Goal: Information Seeking & Learning: Learn about a topic

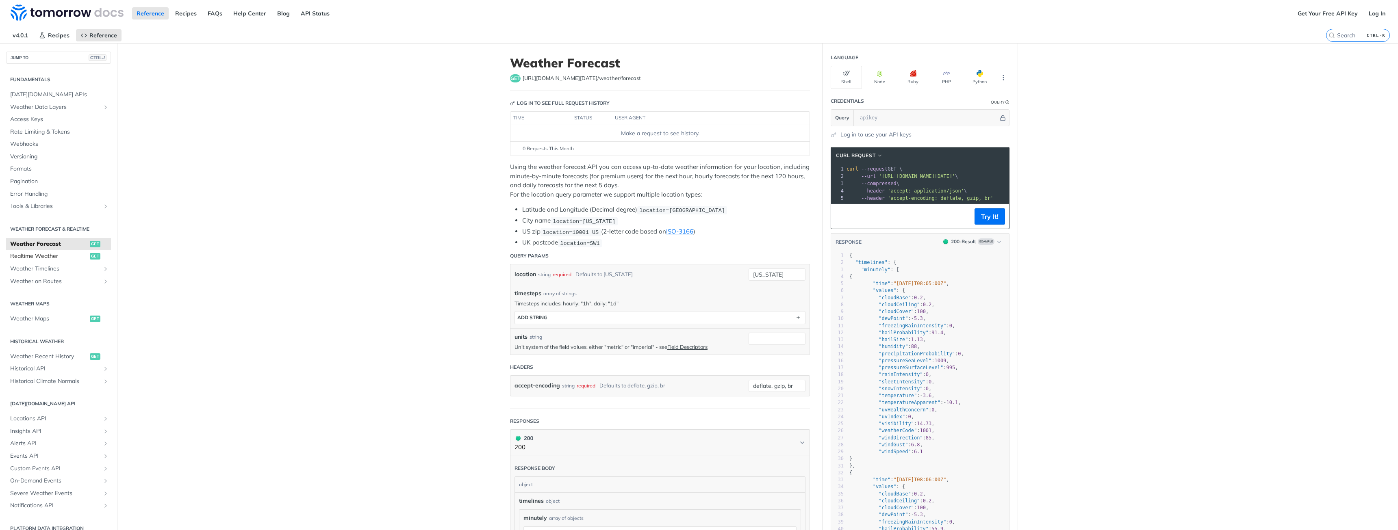
click at [74, 258] on span "Realtime Weather" at bounding box center [49, 256] width 78 height 8
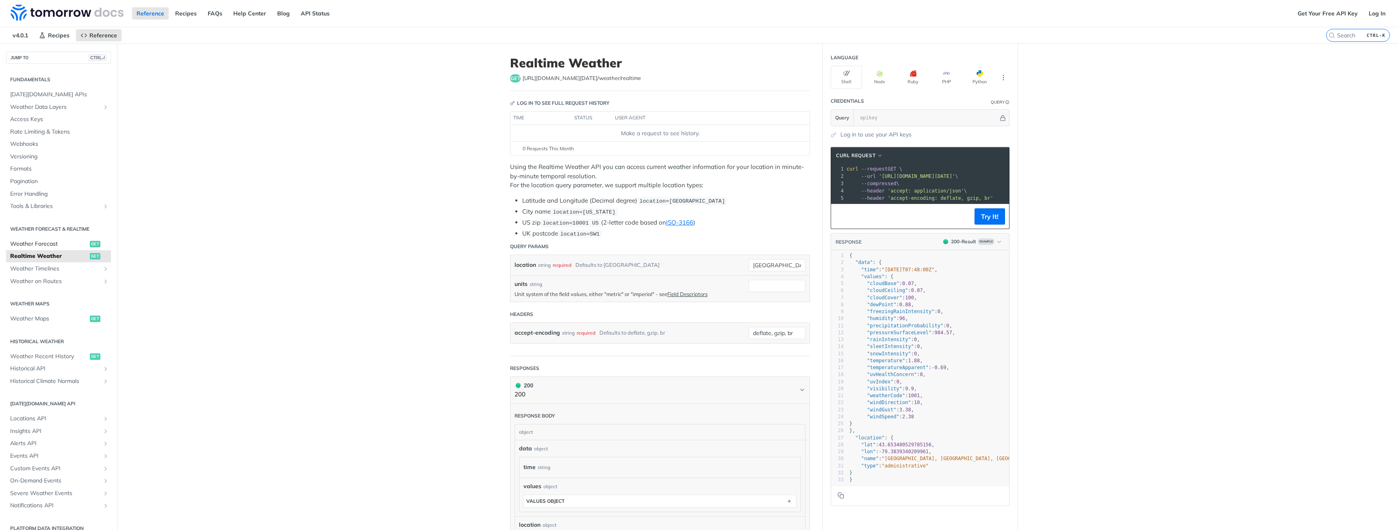
click at [79, 248] on span "Weather Forecast" at bounding box center [49, 244] width 78 height 8
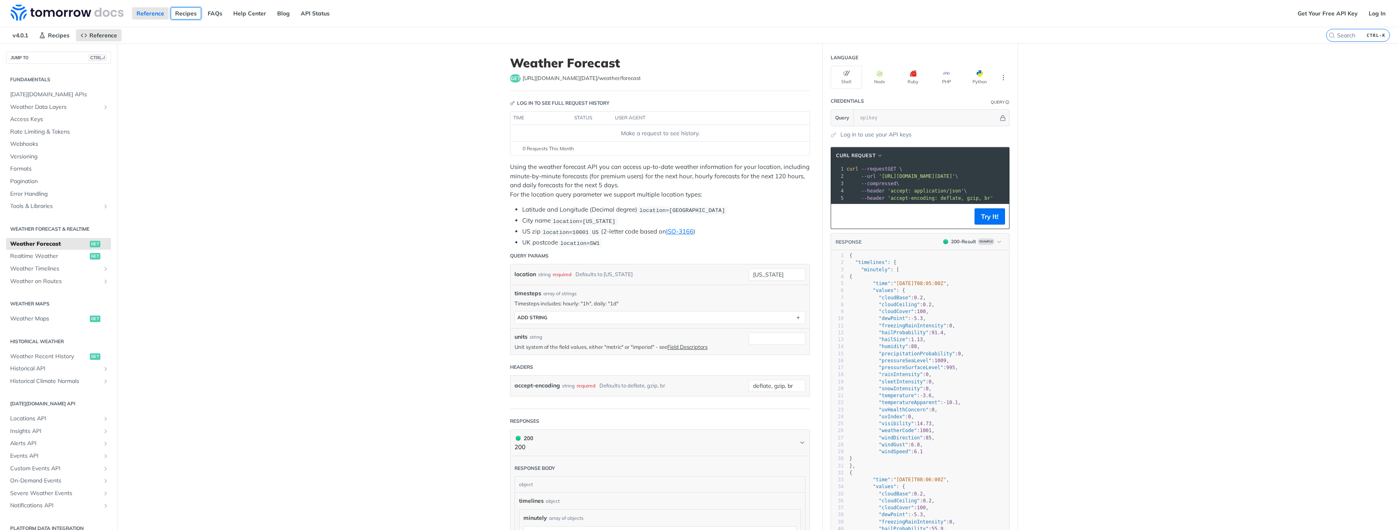
click at [177, 12] on link "Recipes" at bounding box center [186, 13] width 30 height 12
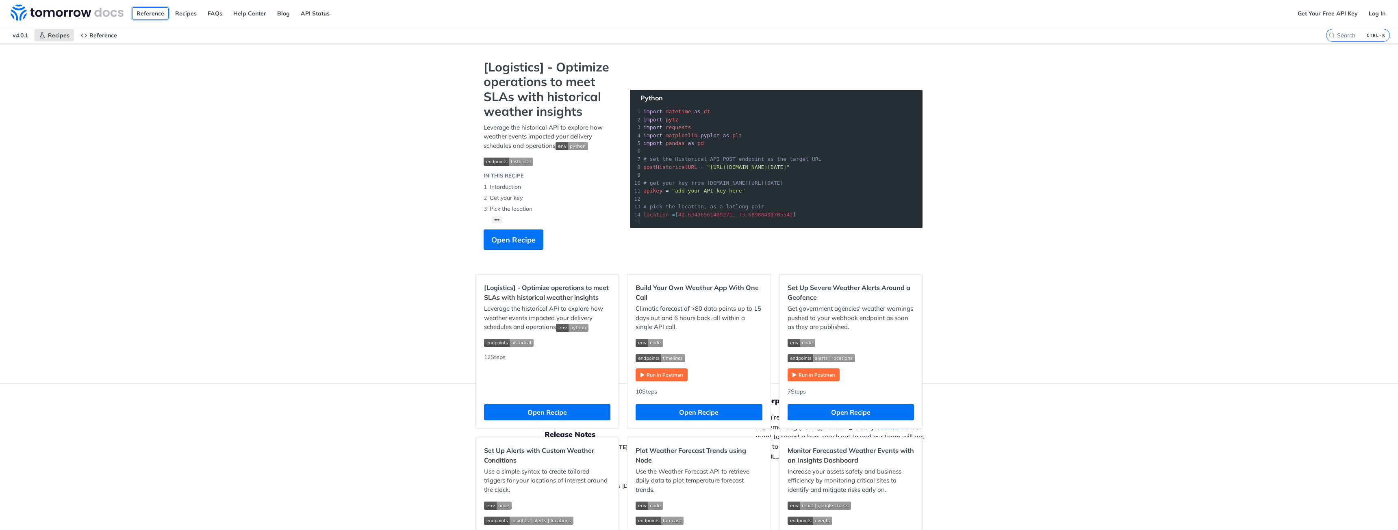
click at [147, 12] on link "Reference" at bounding box center [150, 13] width 37 height 12
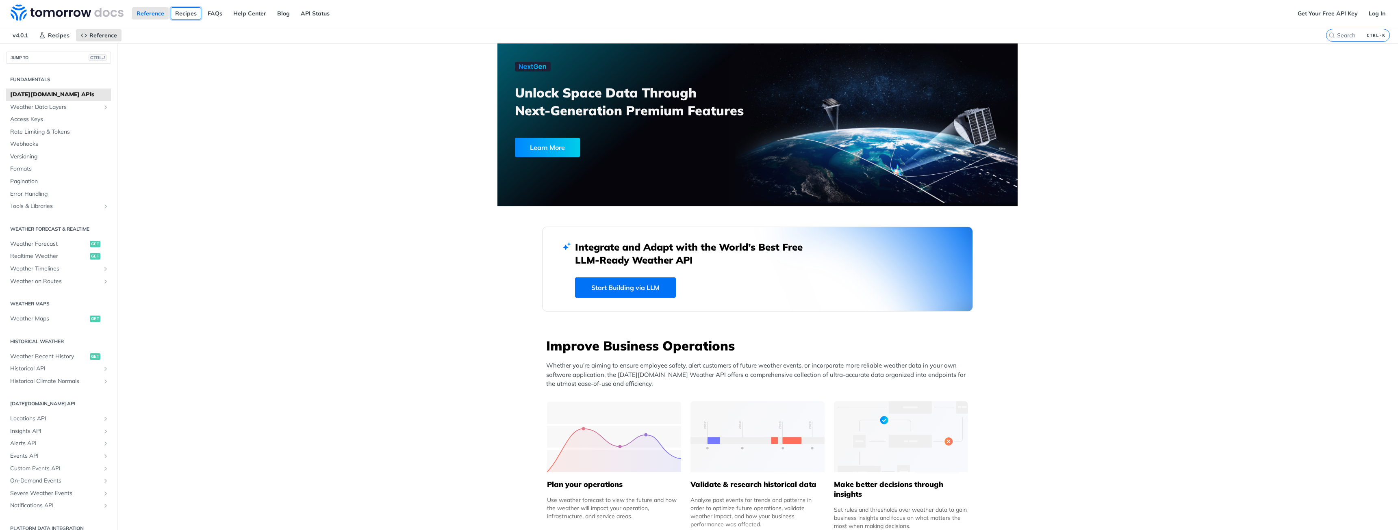
click at [172, 14] on link "Recipes" at bounding box center [186, 13] width 30 height 12
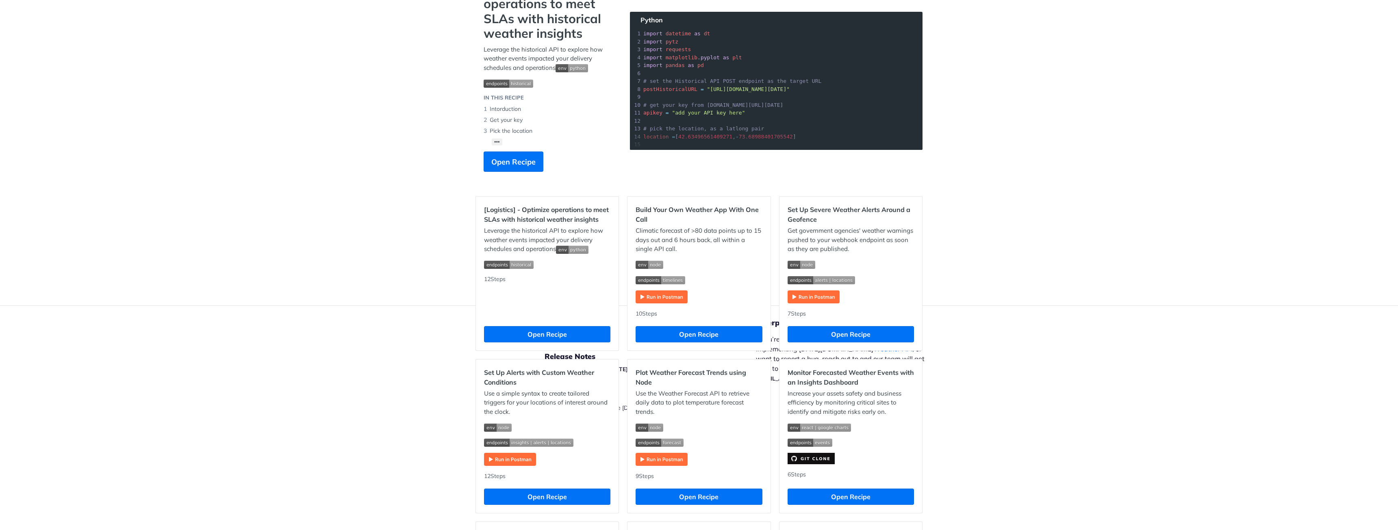
scroll to position [81, 0]
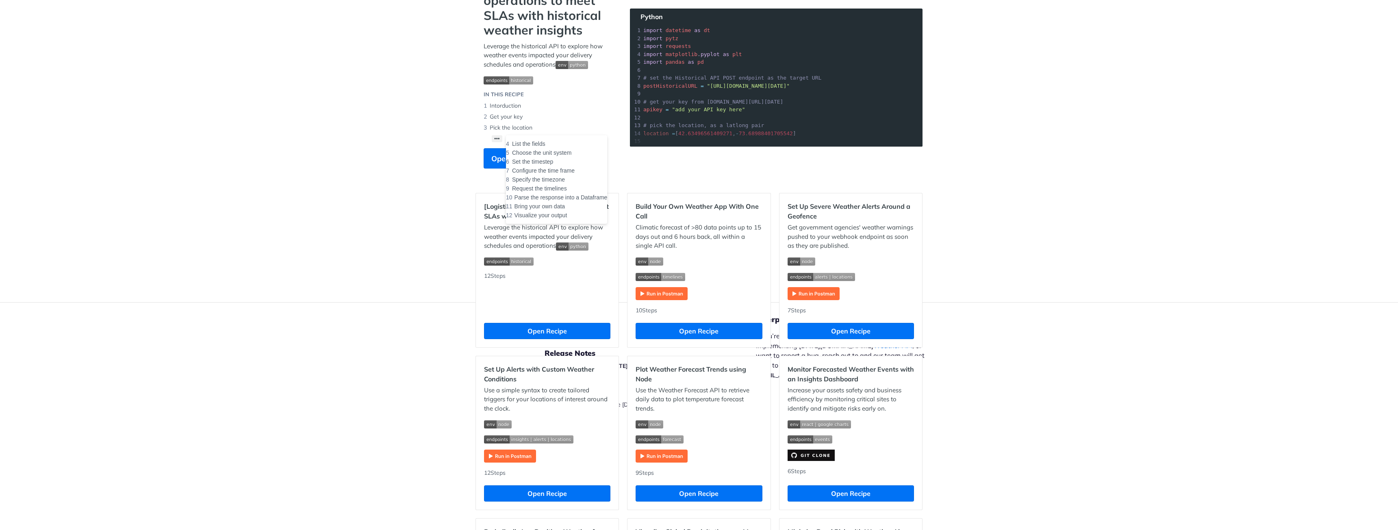
click at [494, 139] on button "••• List the fields Choose the unit system Set the timestep Configure the time …" at bounding box center [497, 138] width 11 height 7
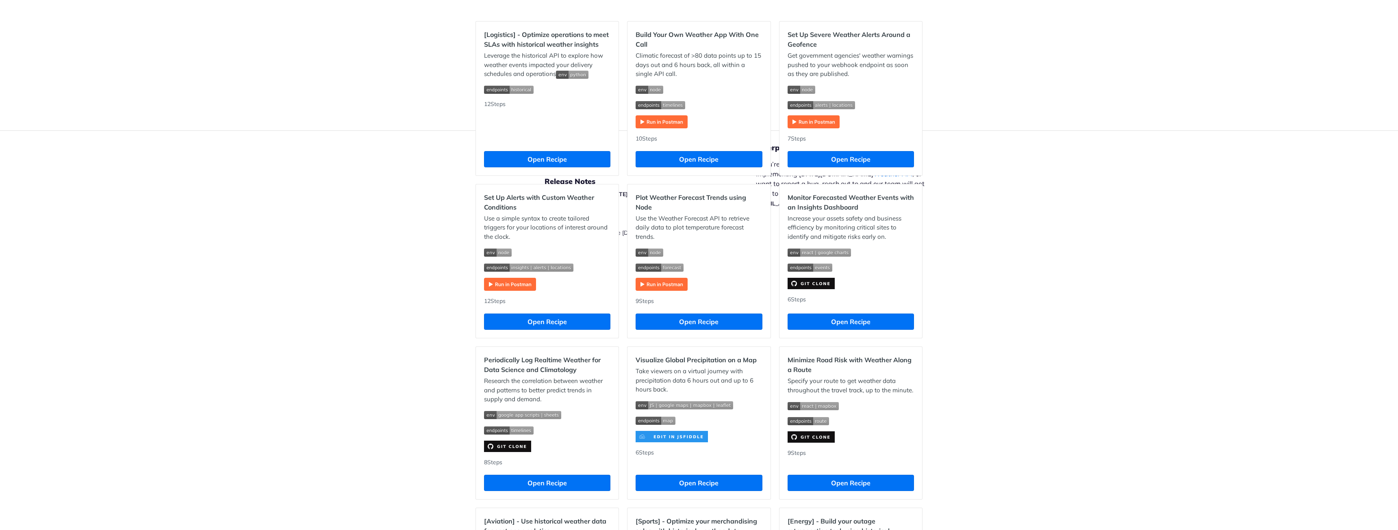
scroll to position [0, 0]
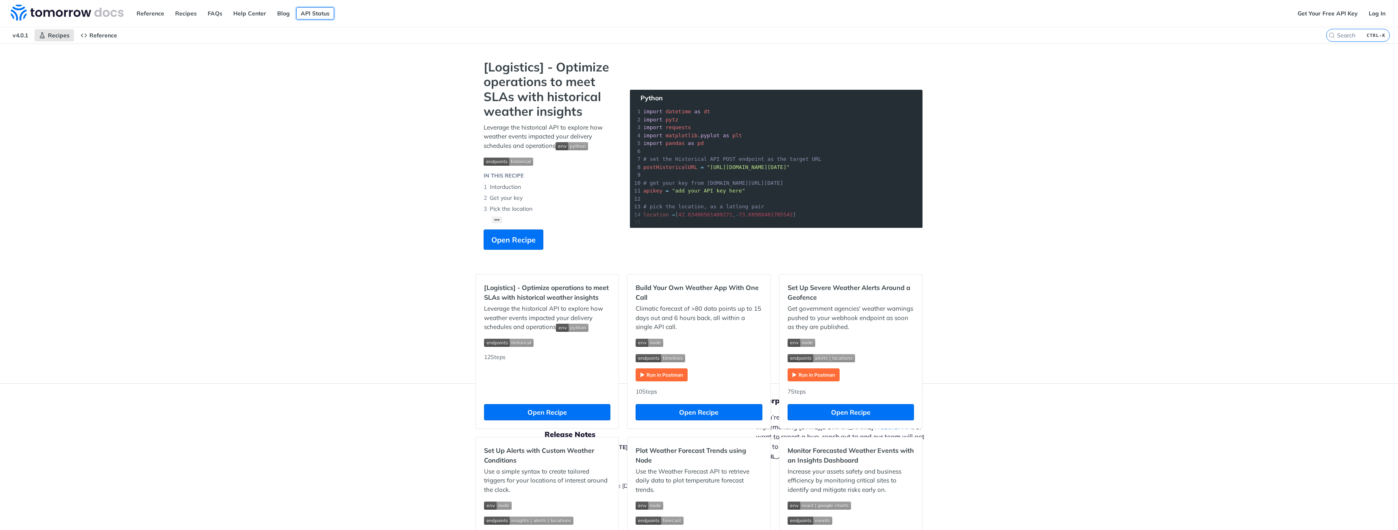
click at [309, 14] on link "API Status" at bounding box center [315, 13] width 38 height 12
click at [149, 15] on link "Reference" at bounding box center [150, 13] width 37 height 12
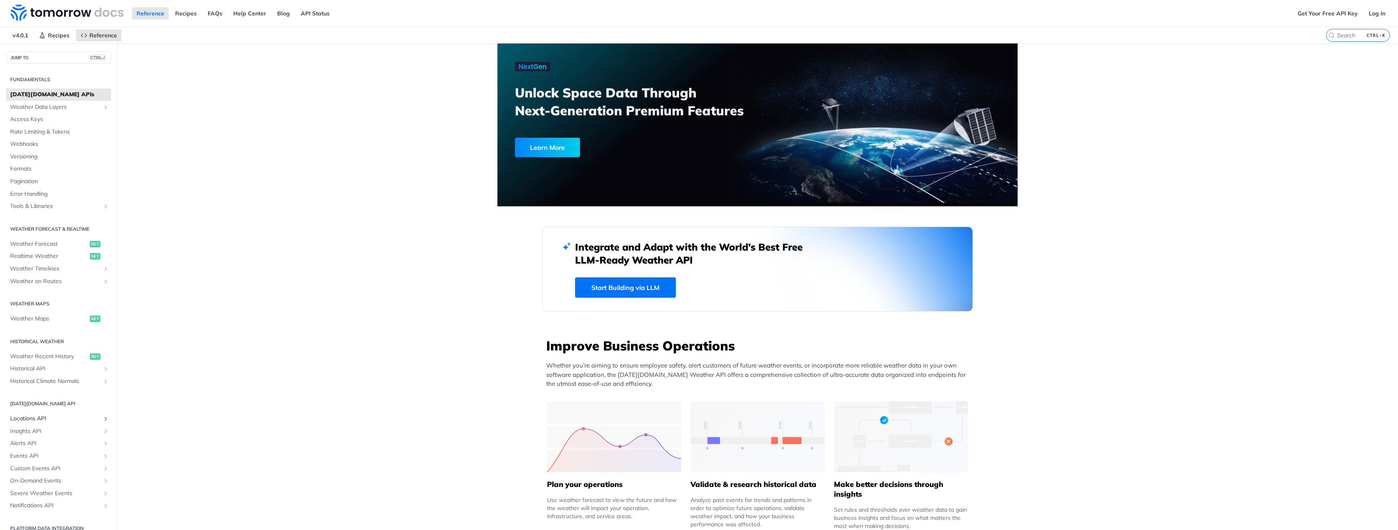
click at [48, 417] on span "Locations API" at bounding box center [55, 419] width 90 height 8
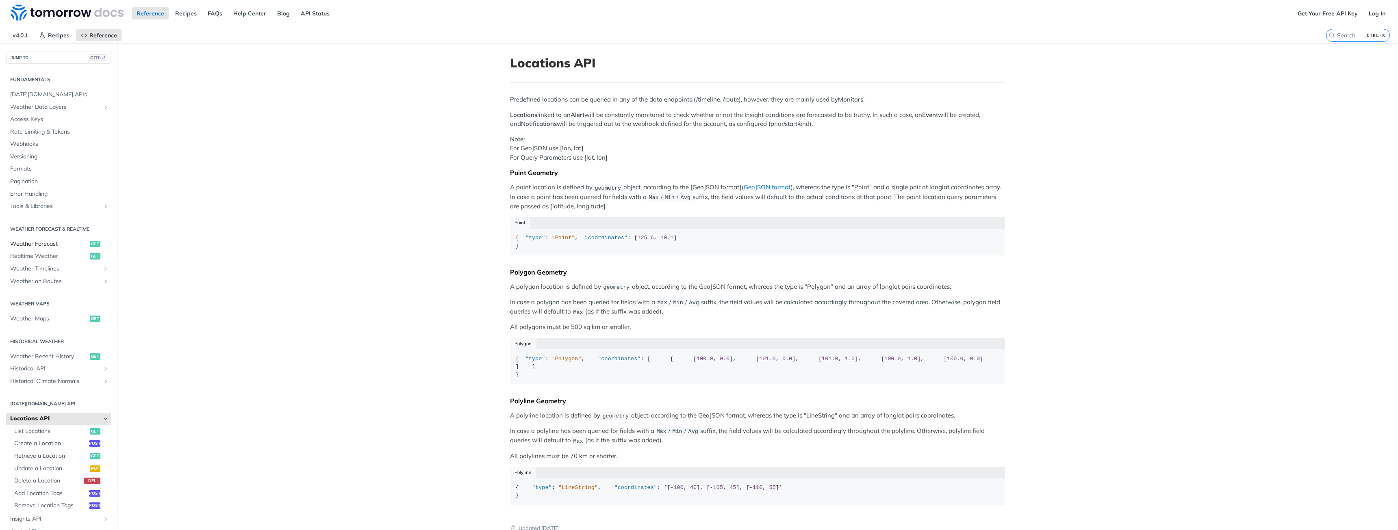
click at [46, 250] on link "Weather Forecast get" at bounding box center [58, 244] width 105 height 12
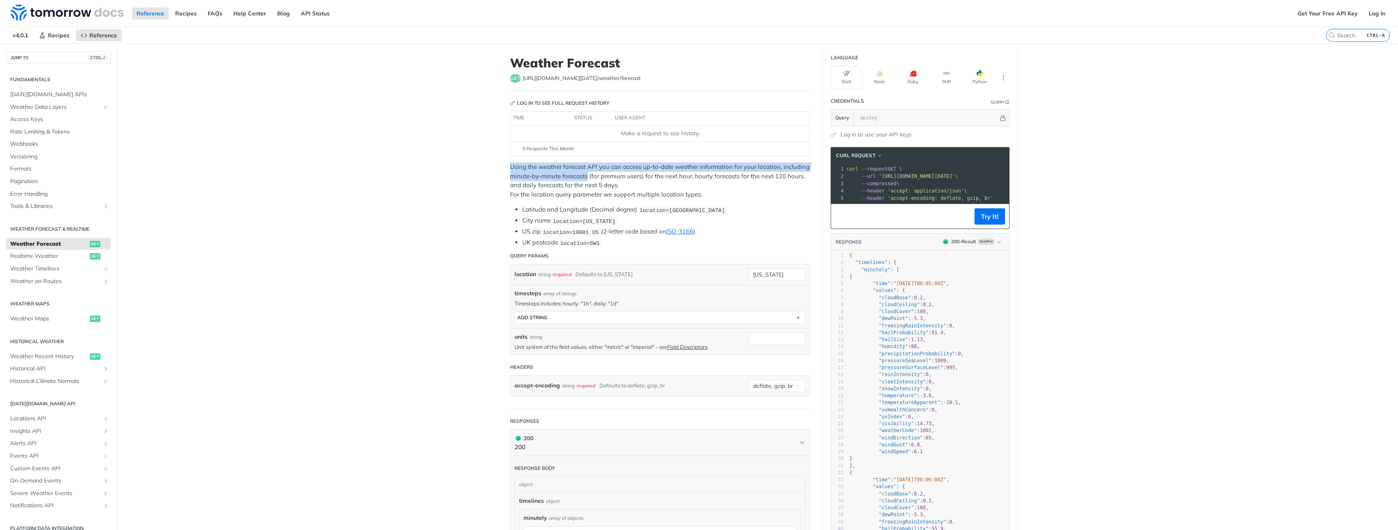
drag, startPoint x: 504, startPoint y: 165, endPoint x: 585, endPoint y: 177, distance: 81.9
click at [585, 177] on p "Using the weather forecast API you can access up-to-date weather information fo…" at bounding box center [660, 181] width 300 height 37
drag, startPoint x: 643, startPoint y: 176, endPoint x: 688, endPoint y: 178, distance: 45.2
click at [685, 178] on p "Using the weather forecast API you can access up-to-date weather information fo…" at bounding box center [660, 181] width 300 height 37
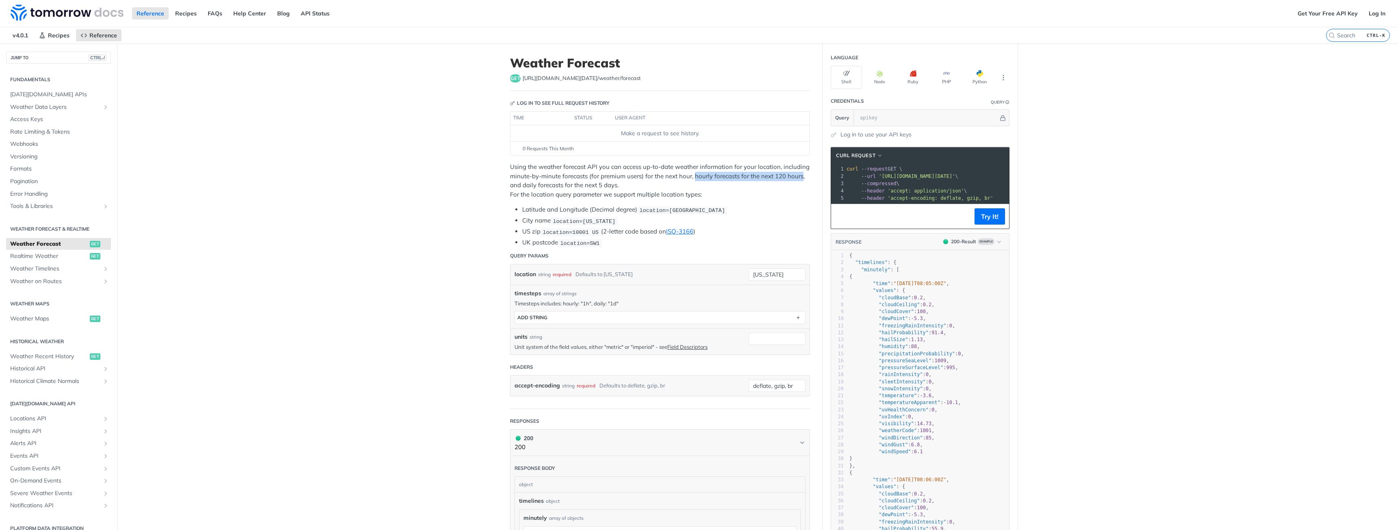
drag, startPoint x: 692, startPoint y: 178, endPoint x: 801, endPoint y: 180, distance: 109.3
click at [801, 180] on p "Using the weather forecast API you can access up-to-date weather information fo…" at bounding box center [660, 181] width 300 height 37
drag, startPoint x: 507, startPoint y: 186, endPoint x: 600, endPoint y: 185, distance: 93.1
click at [606, 183] on p "Using the weather forecast API you can access up-to-date weather information fo…" at bounding box center [660, 181] width 300 height 37
drag, startPoint x: 503, startPoint y: 195, endPoint x: 695, endPoint y: 189, distance: 191.5
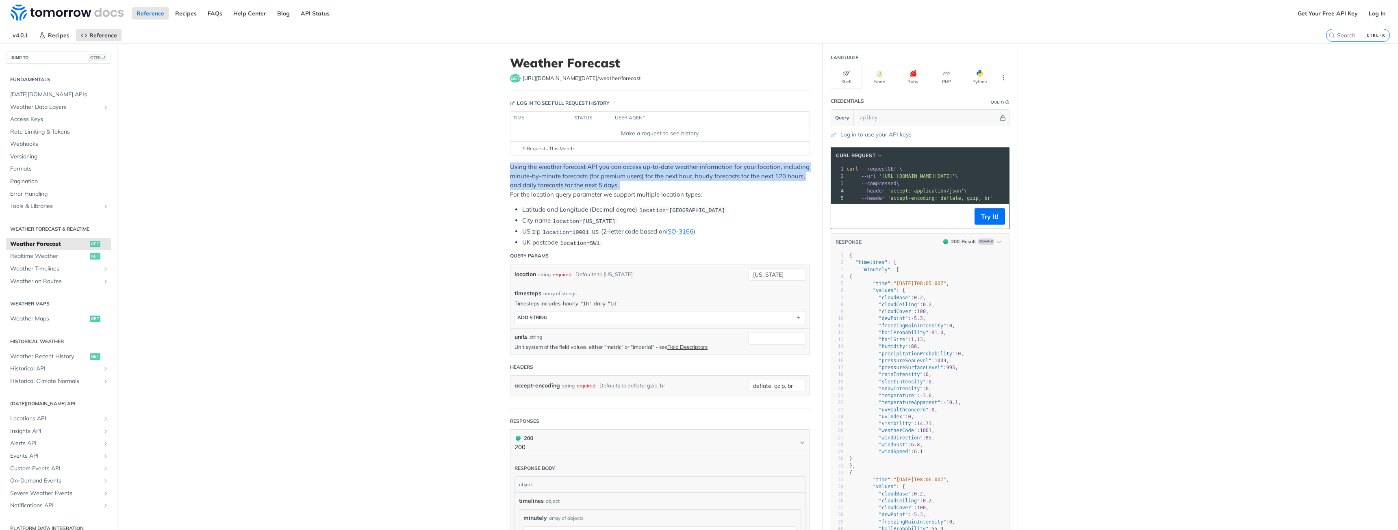
click at [695, 189] on p "Using the weather forecast API you can access up-to-date weather information fo…" at bounding box center [660, 181] width 300 height 37
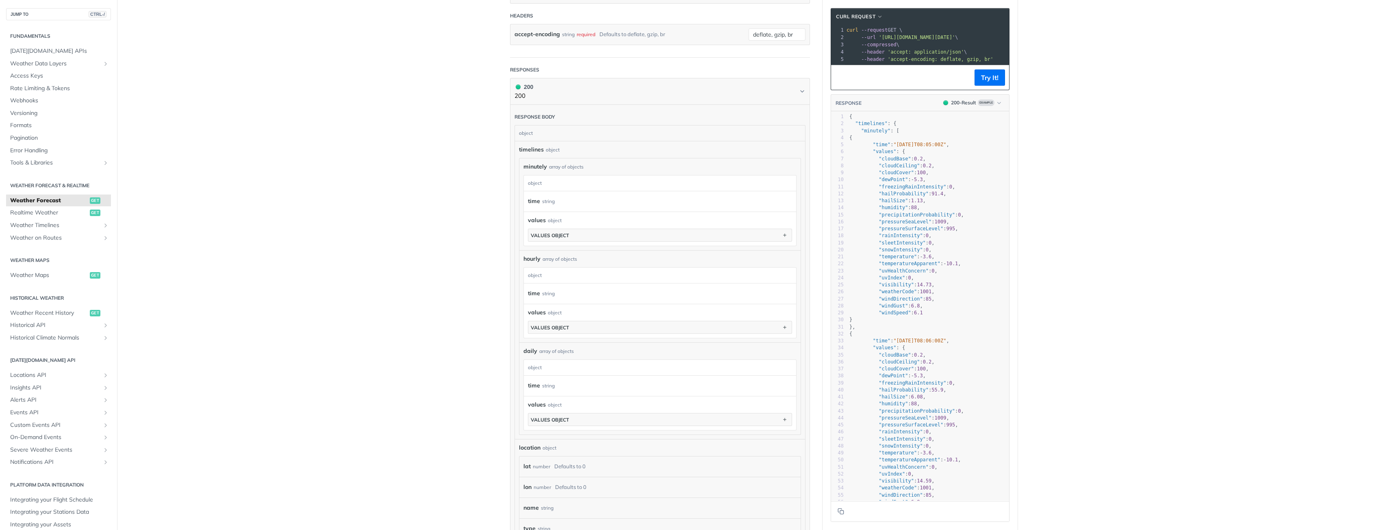
scroll to position [406, 0]
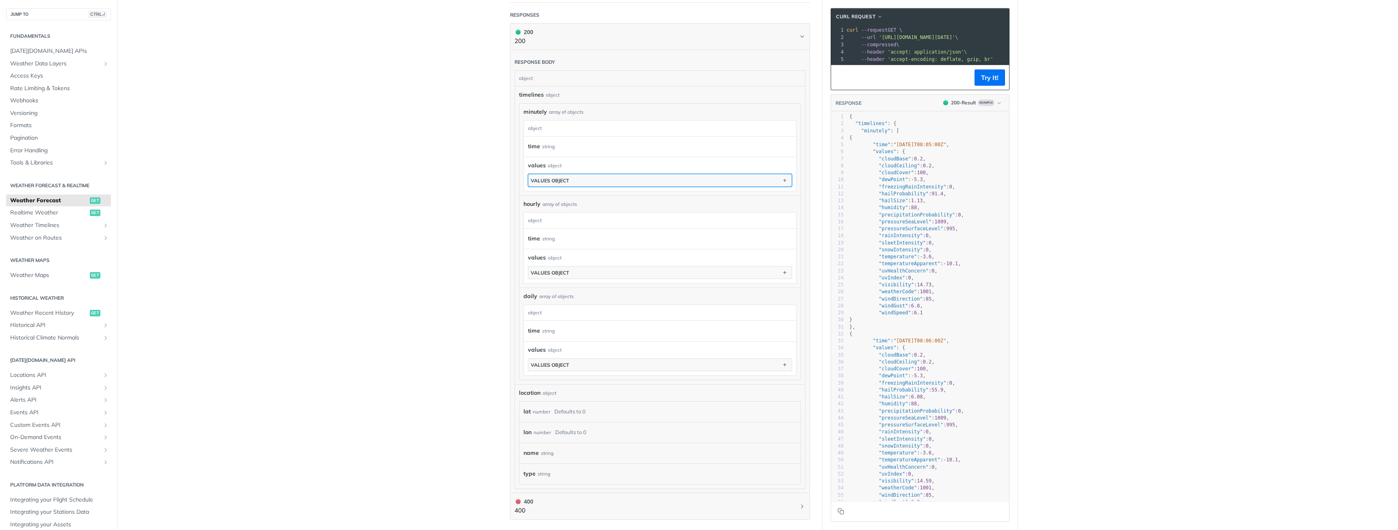
click at [674, 184] on button "values object" at bounding box center [659, 180] width 263 height 12
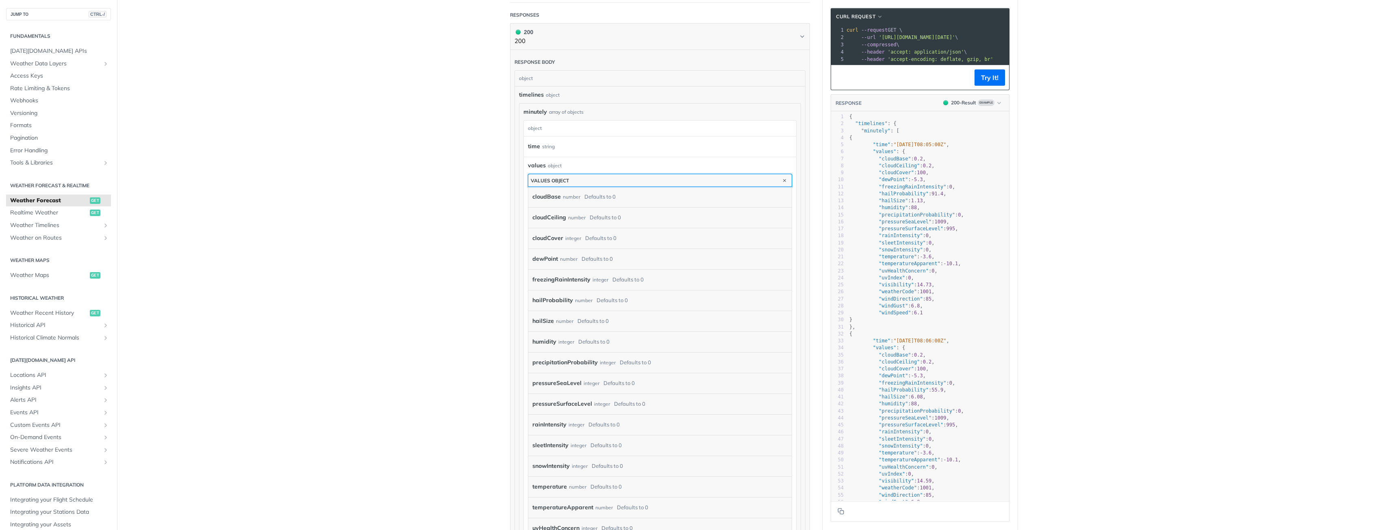
click at [674, 184] on button "values object" at bounding box center [659, 180] width 263 height 12
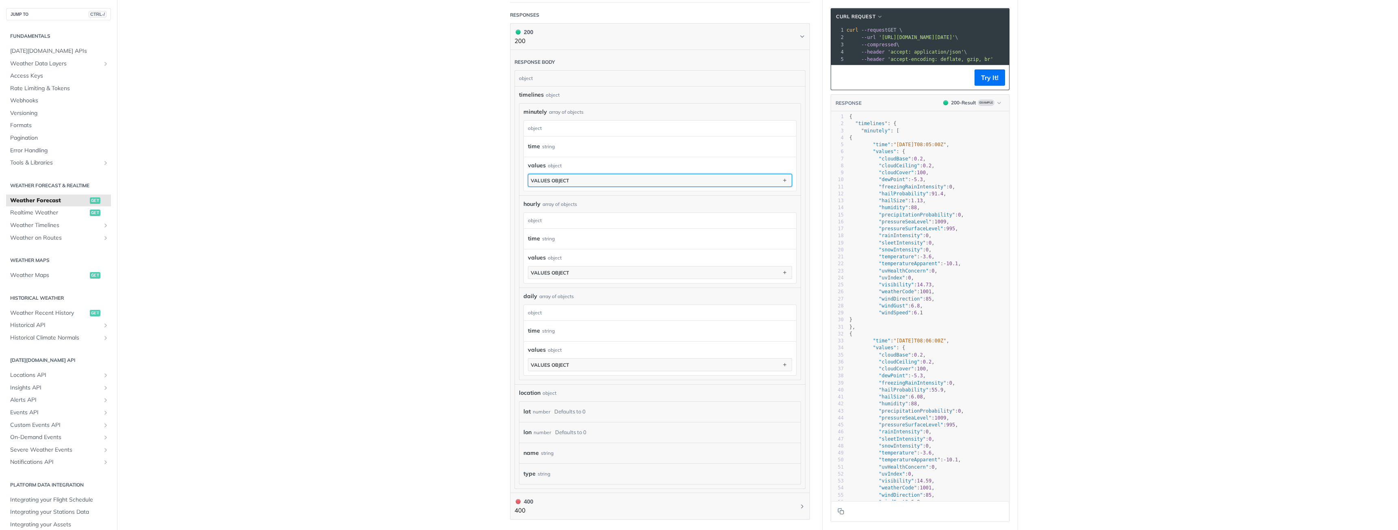
click at [674, 184] on button "values object" at bounding box center [659, 180] width 263 height 12
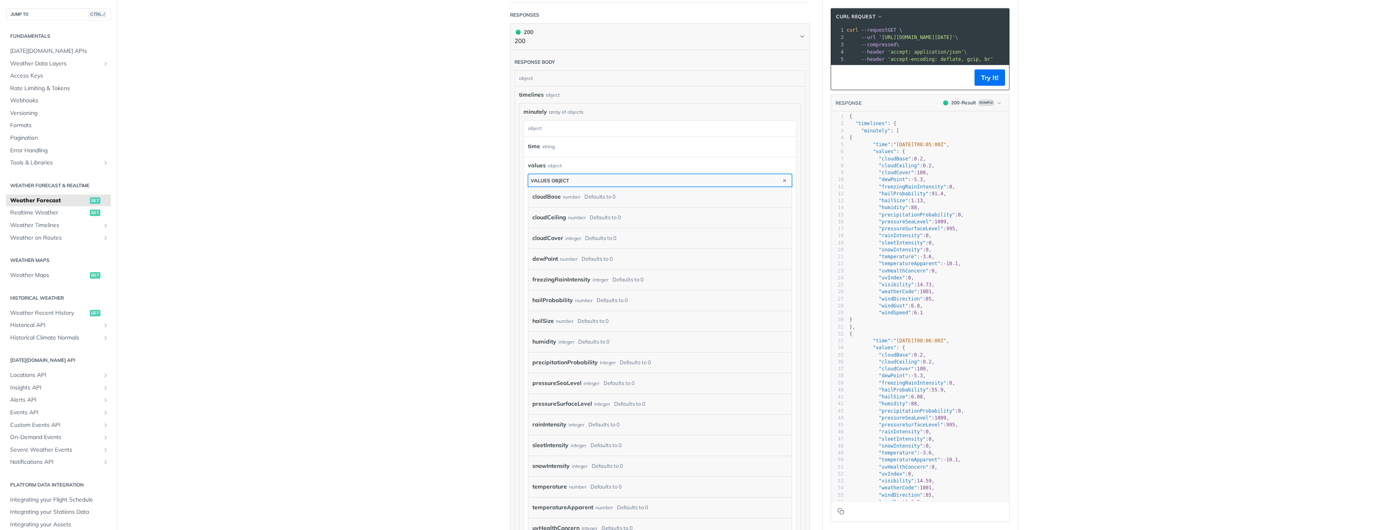
click at [676, 182] on button "values object" at bounding box center [659, 180] width 263 height 12
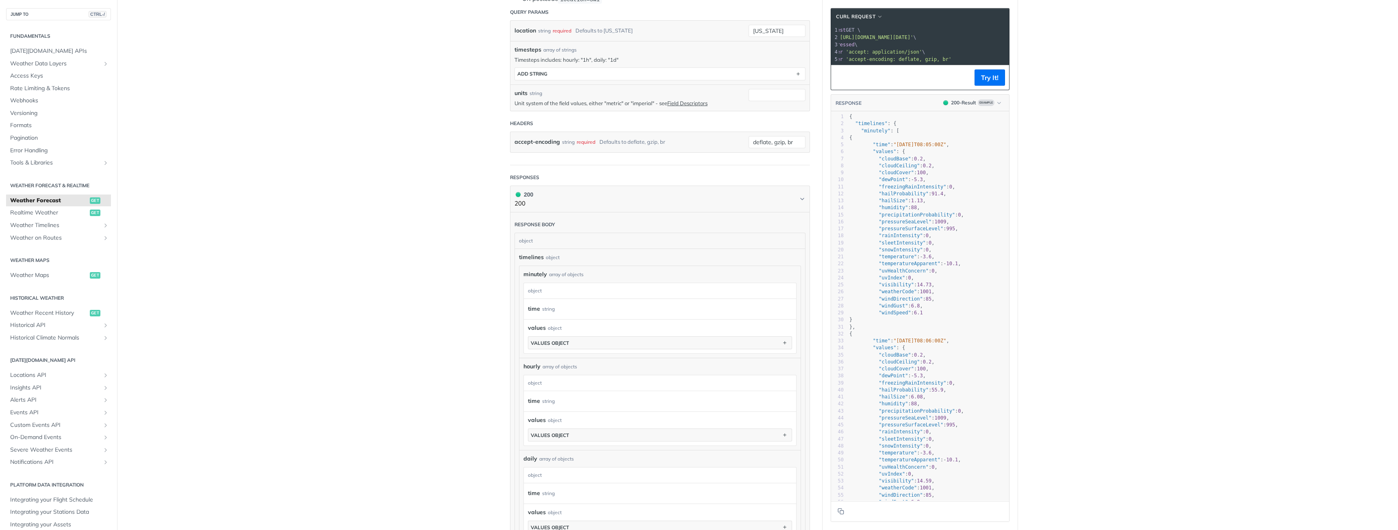
scroll to position [0, 48]
drag, startPoint x: 970, startPoint y: 39, endPoint x: 996, endPoint y: 37, distance: 25.6
click at [913, 37] on span "'[URL][DOMAIN_NAME][DATE]'" at bounding box center [875, 38] width 76 height 6
click at [985, 86] on button "Try It!" at bounding box center [990, 78] width 30 height 16
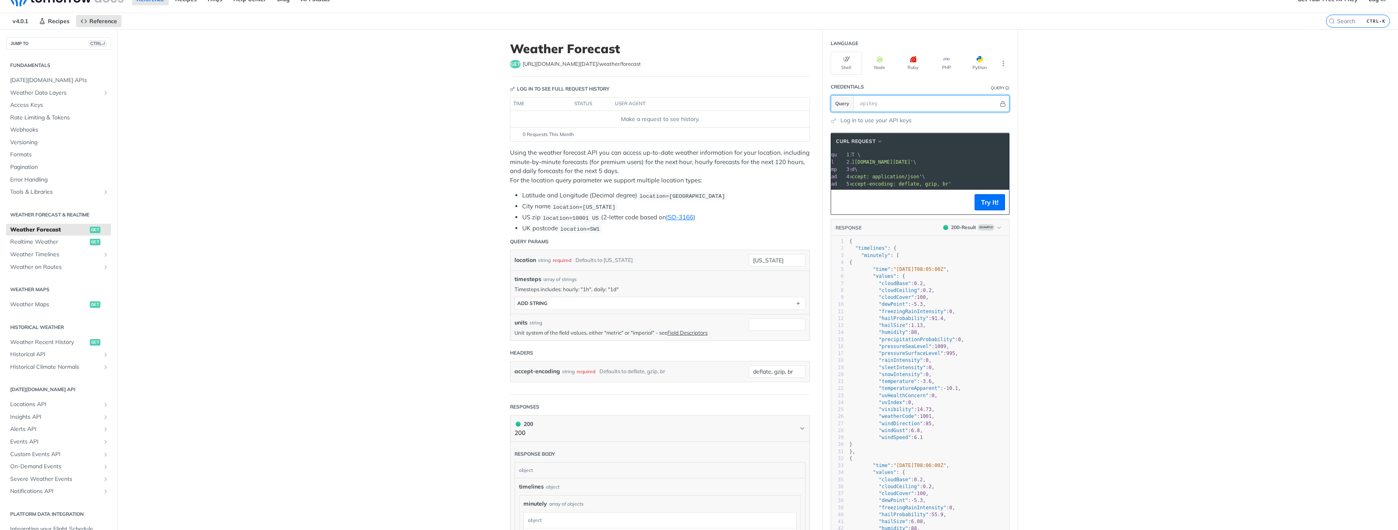
scroll to position [0, 0]
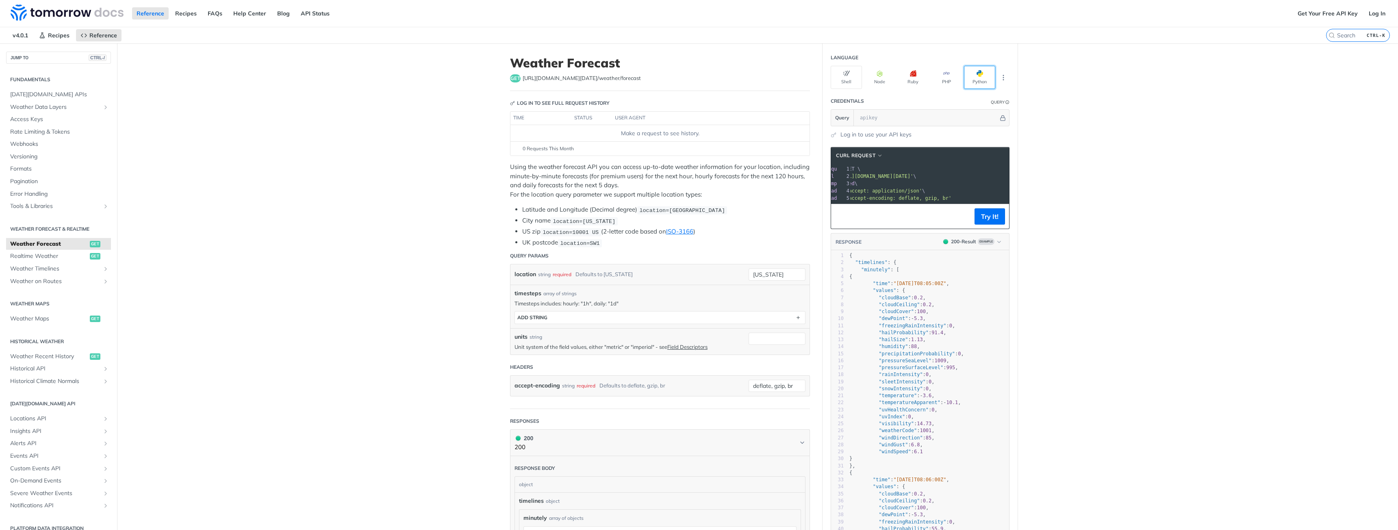
click at [983, 78] on button "Python" at bounding box center [979, 77] width 31 height 23
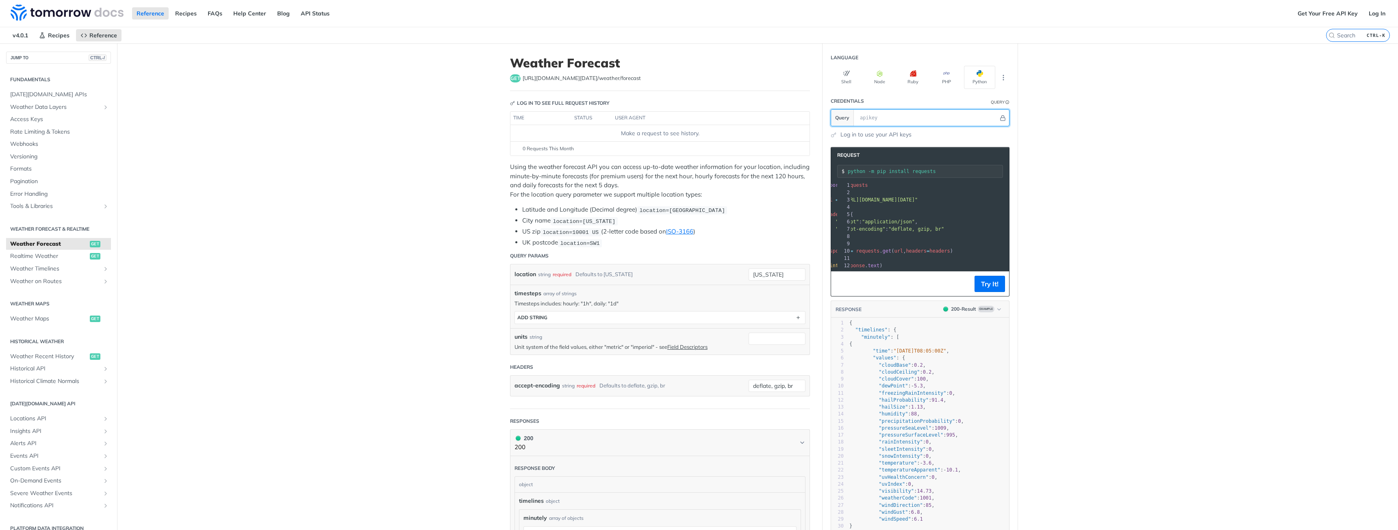
click at [915, 118] on input "text" at bounding box center [927, 118] width 143 height 16
click at [863, 136] on link "Log in to use your API keys" at bounding box center [876, 134] width 71 height 9
